Goal: Navigation & Orientation: Find specific page/section

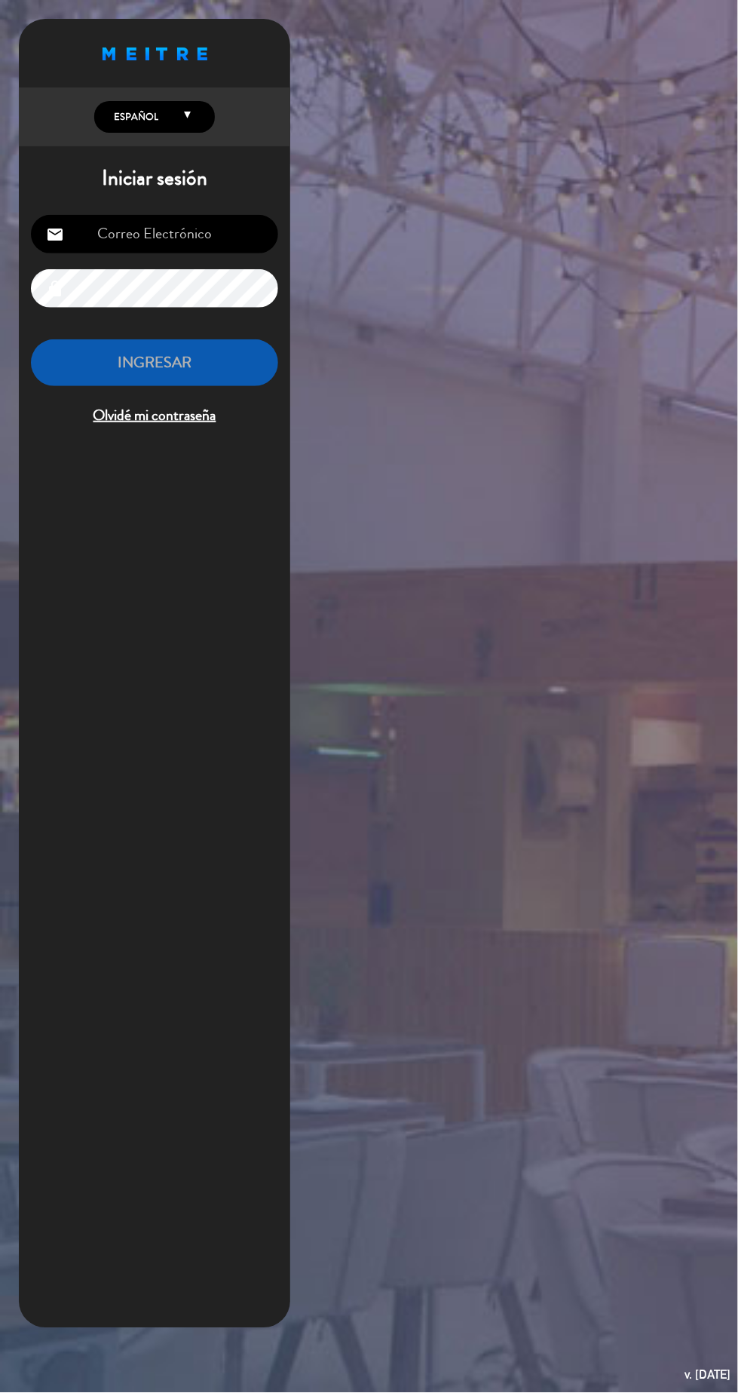
click at [219, 232] on input "email" at bounding box center [154, 234] width 247 height 38
type input "[EMAIL_ADDRESS][DOMAIN_NAME]"
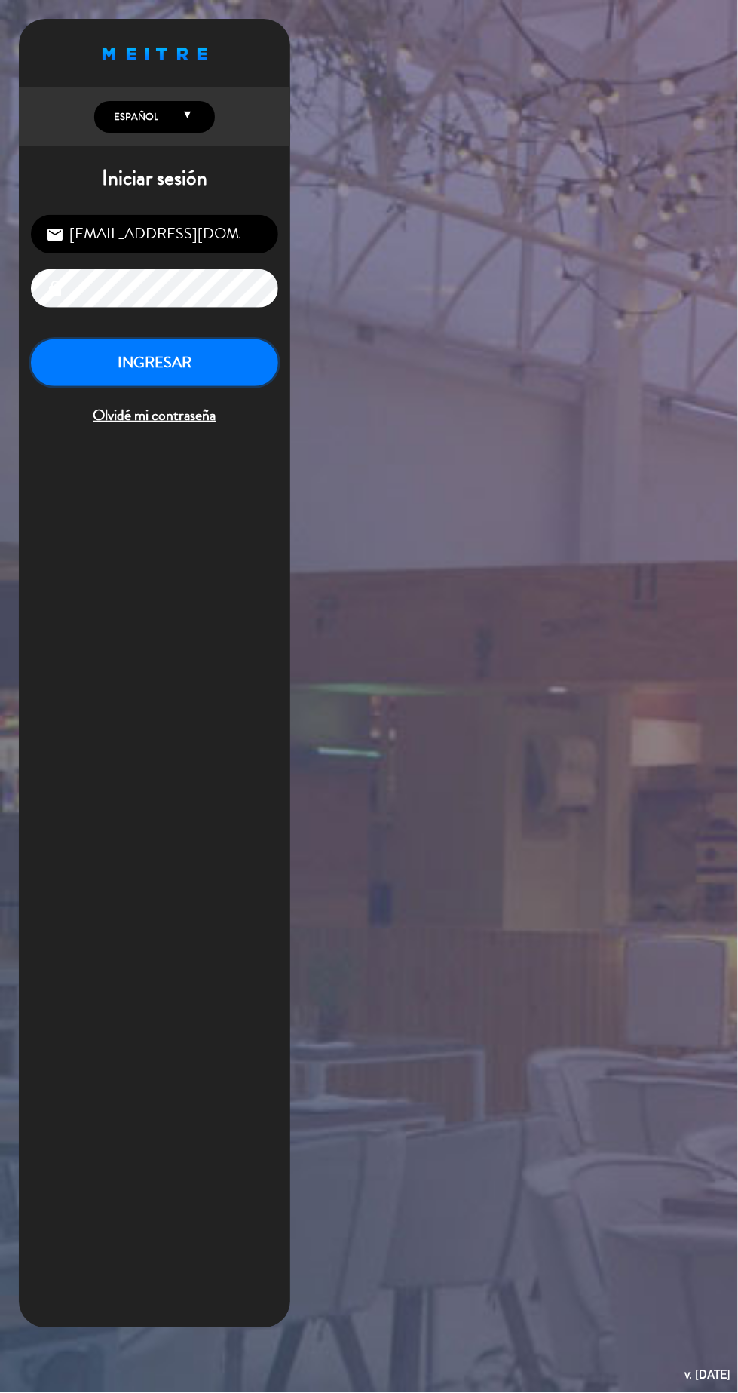
click at [258, 365] on button "INGRESAR" at bounding box center [154, 363] width 247 height 48
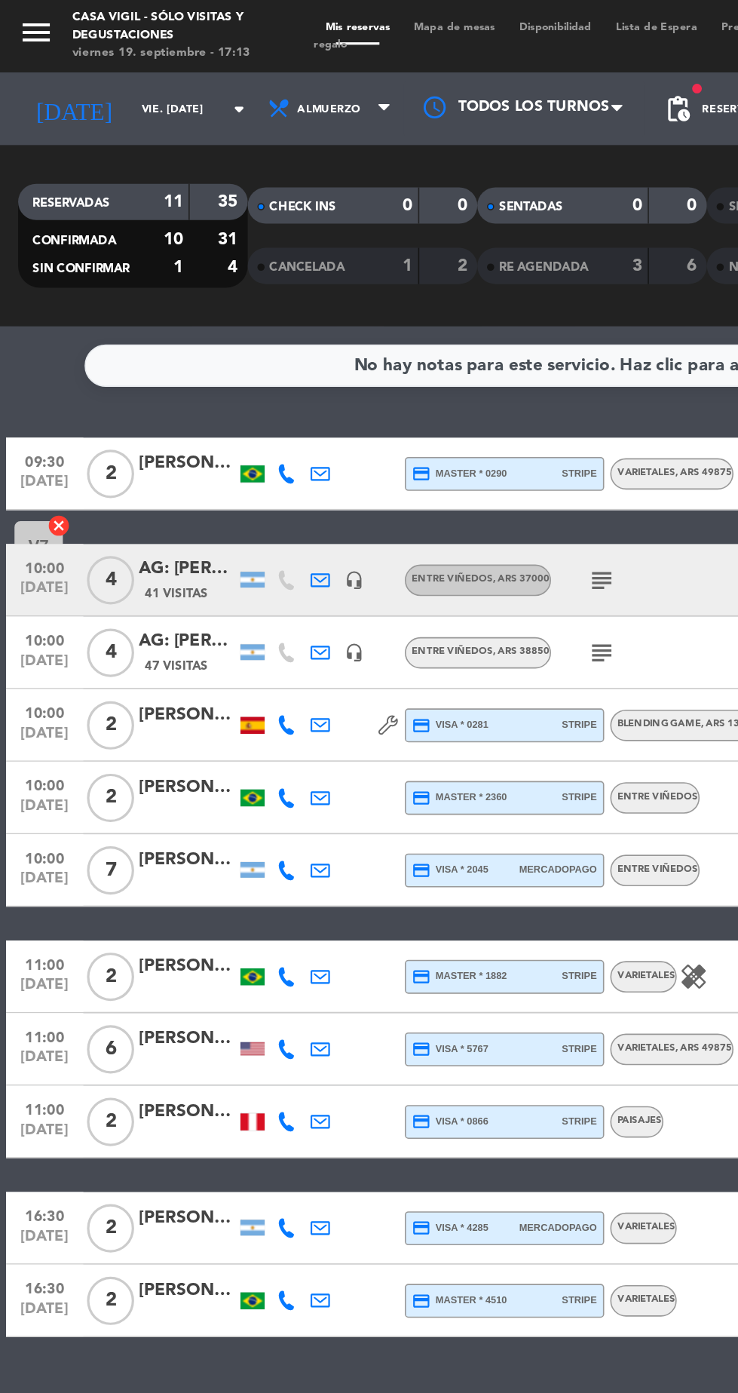
click at [26, 32] on button "menu" at bounding box center [22, 22] width 23 height 26
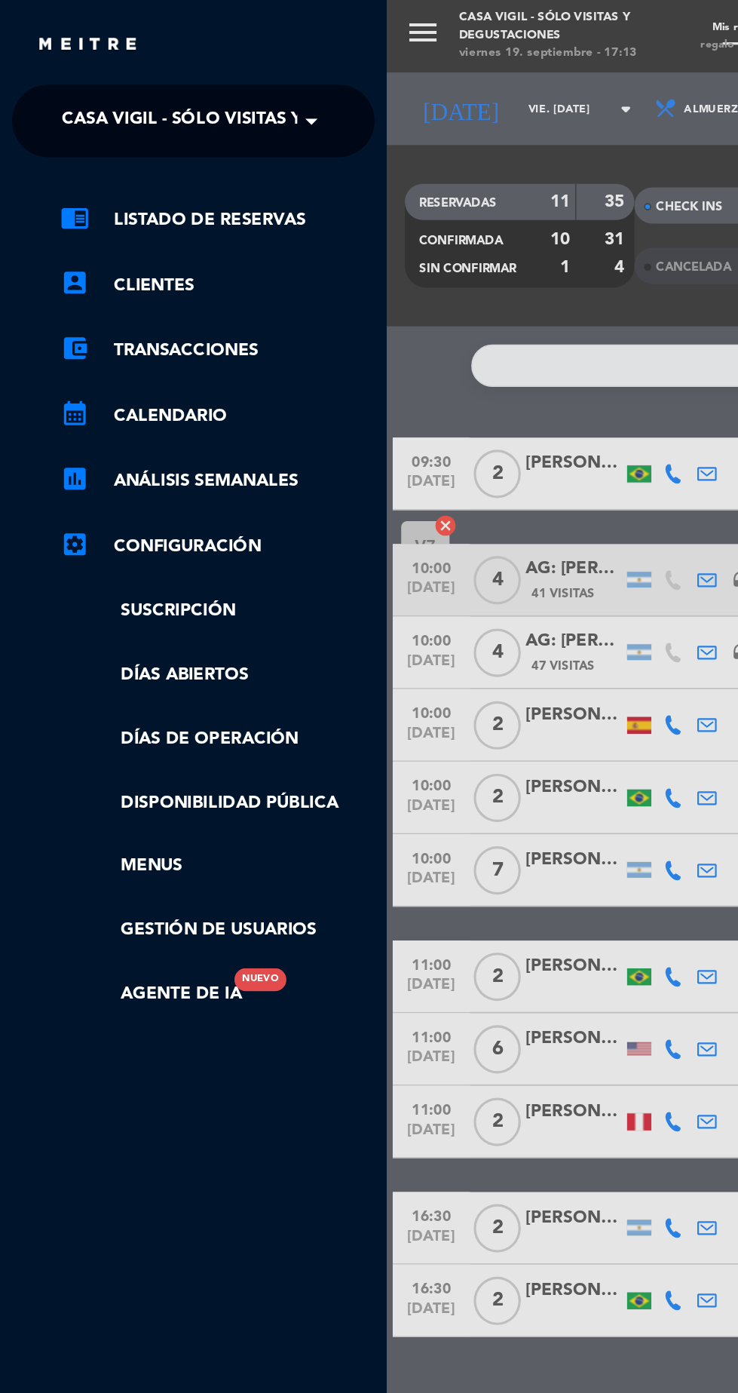
click at [176, 72] on span "Casa Vigil - SÓLO Visitas y Degustaciones" at bounding box center [160, 76] width 244 height 32
click at [168, 174] on link "account_box Clientes" at bounding box center [136, 178] width 196 height 18
